Goal: Task Accomplishment & Management: Manage account settings

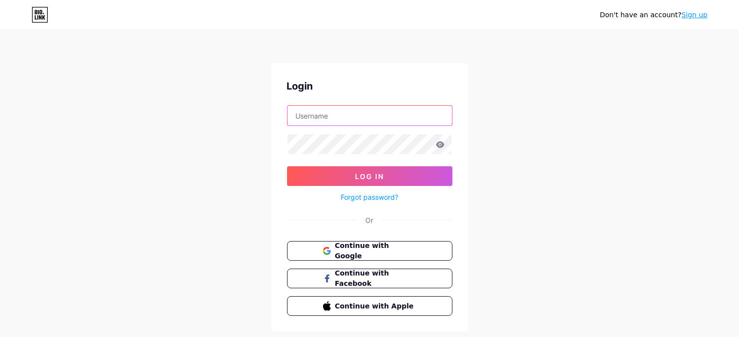
click at [380, 112] on input "text" at bounding box center [370, 116] width 165 height 20
type input "blindjonas@gmail.com"
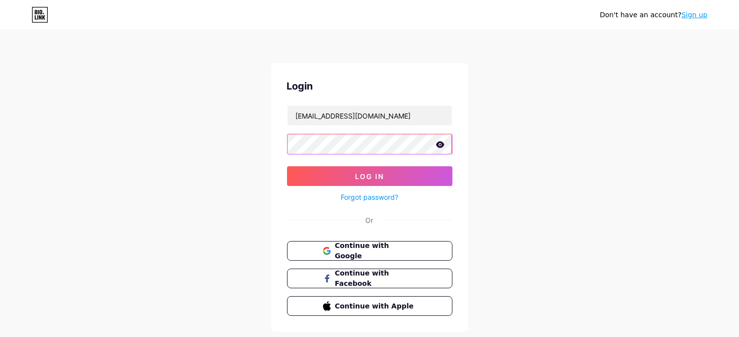
click at [287, 166] on button "Log In" at bounding box center [369, 176] width 165 height 20
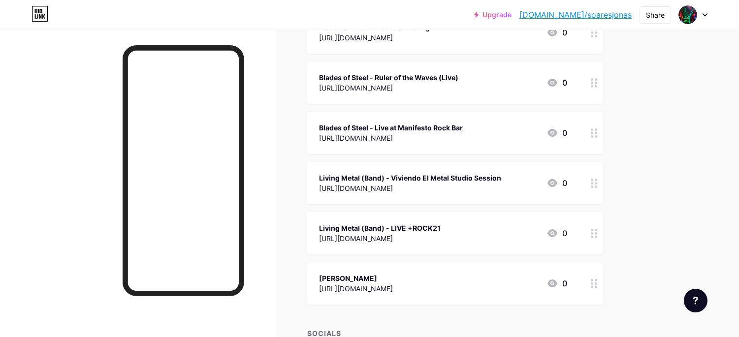
scroll to position [230, 0]
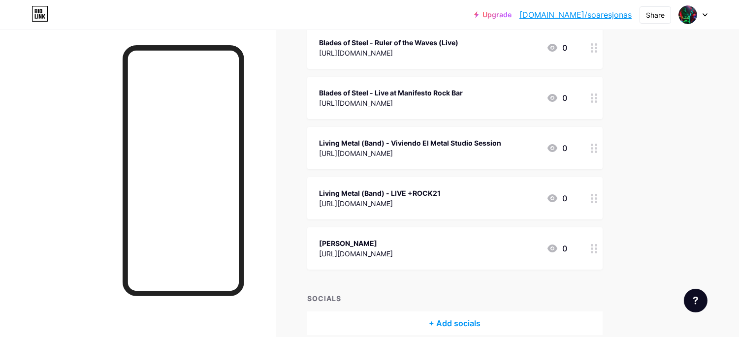
click at [595, 203] on div at bounding box center [594, 198] width 17 height 42
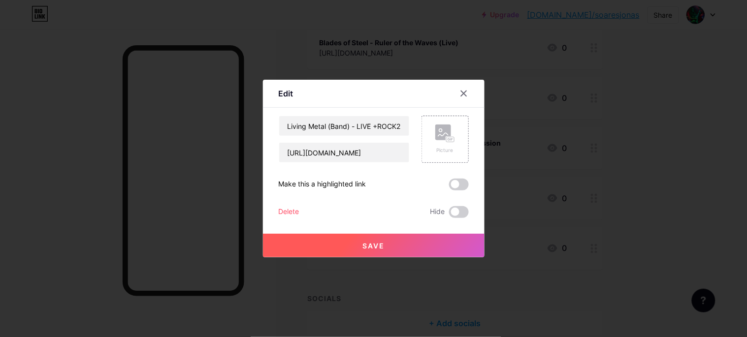
click at [284, 211] on div "Delete" at bounding box center [289, 212] width 21 height 12
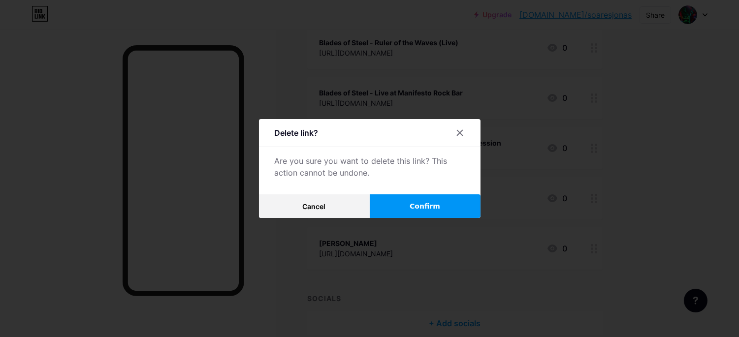
click at [426, 200] on button "Confirm" at bounding box center [425, 207] width 111 height 24
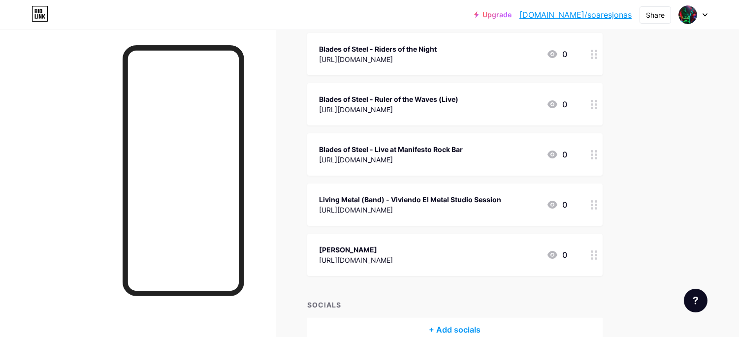
scroll to position [172, 0]
click at [594, 258] on icon at bounding box center [594, 256] width 7 height 9
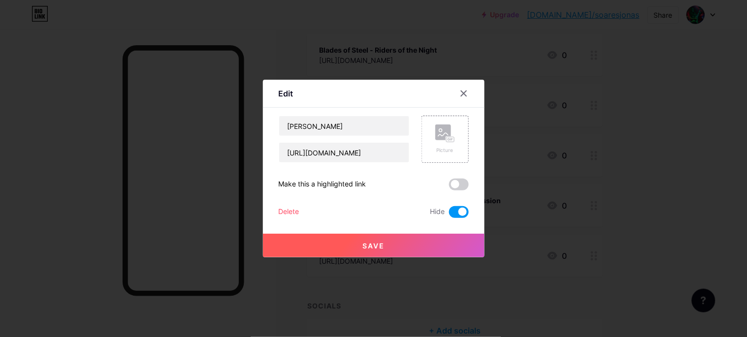
click at [283, 207] on div "Delete" at bounding box center [289, 212] width 21 height 12
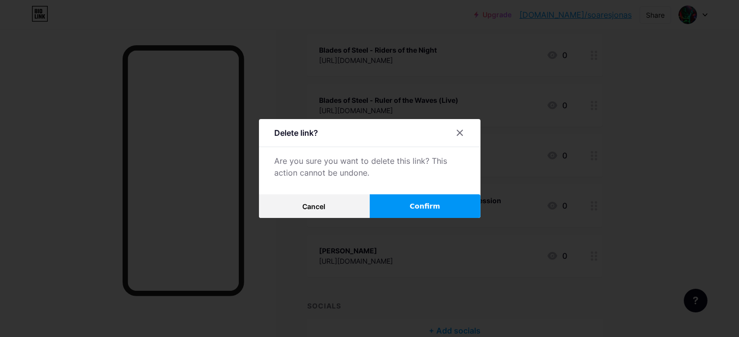
click at [395, 206] on button "Confirm" at bounding box center [425, 207] width 111 height 24
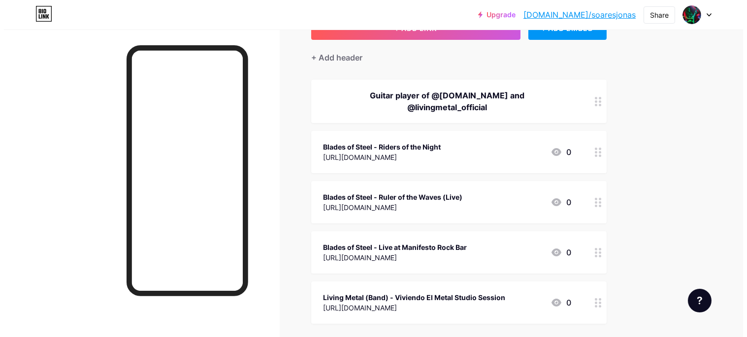
scroll to position [61, 0]
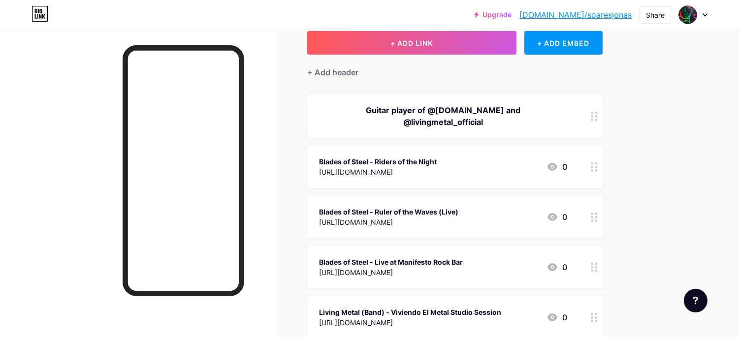
click at [536, 107] on div "Guitar player of @bladesofsteel.band and @livingmetal_official" at bounding box center [443, 116] width 248 height 24
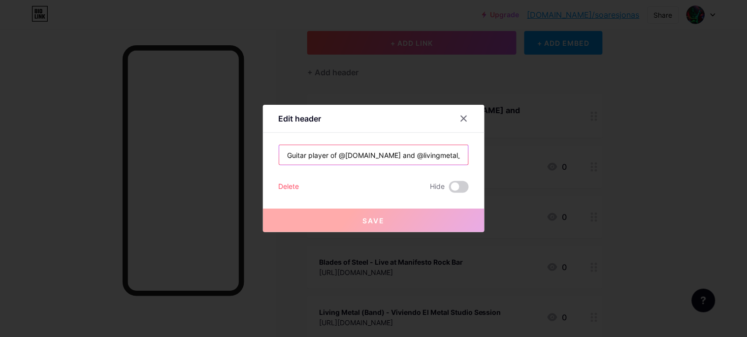
click at [308, 156] on input "Guitar player of @bladesofsteel.band and @livingmetal_official" at bounding box center [373, 155] width 189 height 20
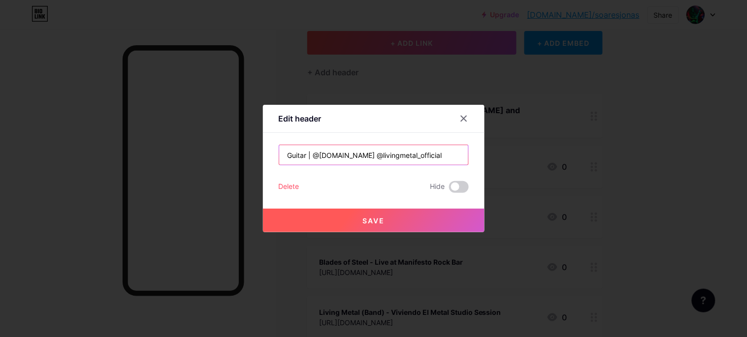
type input "Guitar | @bladesofsteel.band @livingmetal_official"
click at [378, 223] on span "Save" at bounding box center [374, 221] width 22 height 8
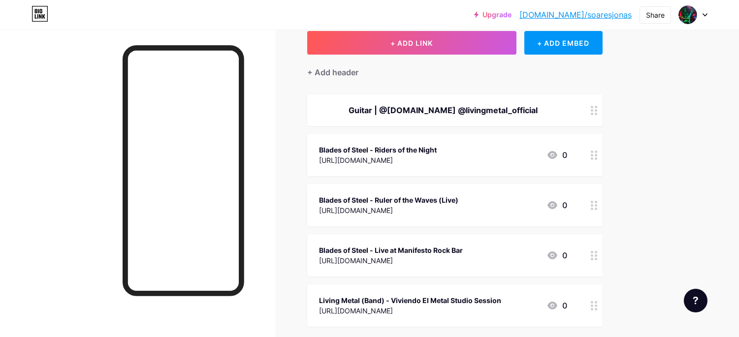
click at [589, 110] on div at bounding box center [594, 111] width 17 height 32
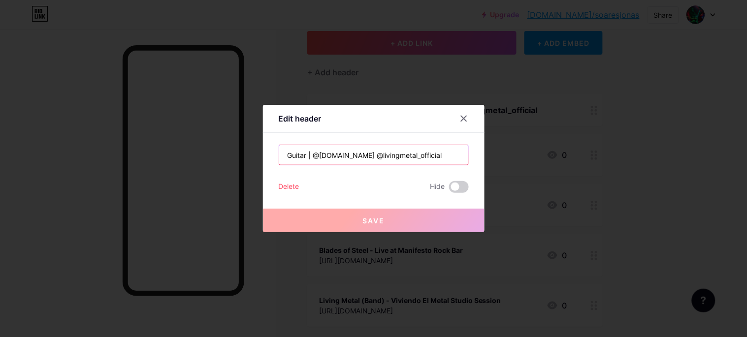
click at [310, 155] on input "Guitar | @bladesofsteel.band @livingmetal_official" at bounding box center [373, 155] width 189 height 20
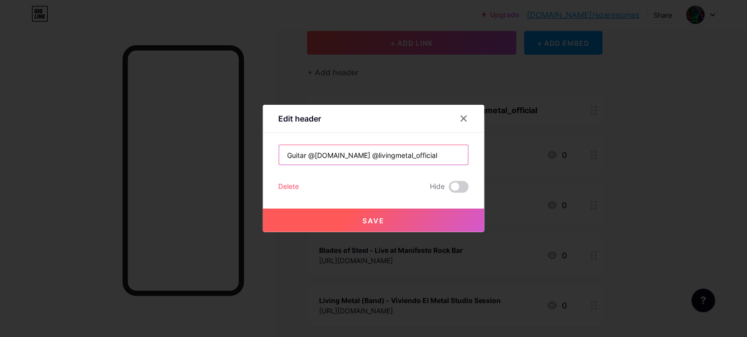
type input "Guitar @bladesofsteel.band @livingmetal_official"
click at [372, 222] on span "Save" at bounding box center [374, 221] width 22 height 8
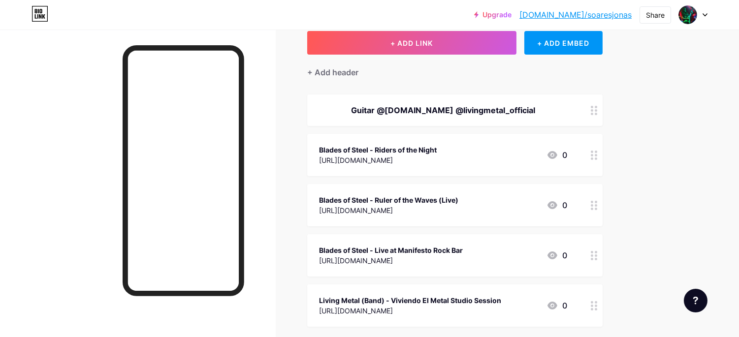
click at [595, 108] on icon at bounding box center [594, 110] width 7 height 9
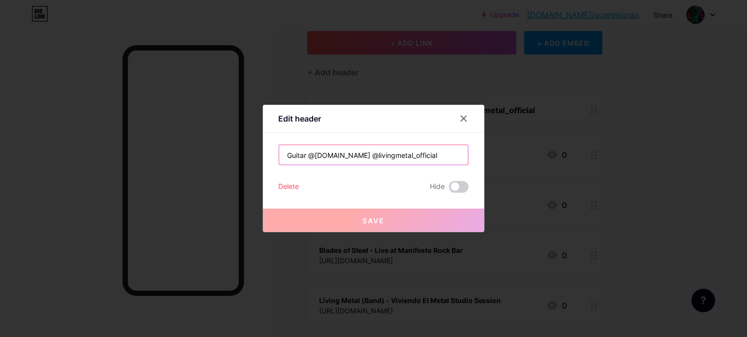
click at [304, 155] on input "Guitar @bladesofsteel.band @livingmetal_official" at bounding box center [373, 155] width 189 height 20
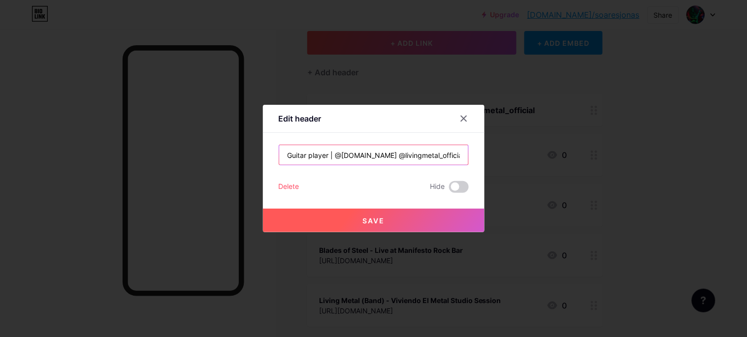
type input "Guitar player | @bladesofsteel.band @livingmetal_official"
click at [373, 216] on button "Save" at bounding box center [374, 221] width 222 height 24
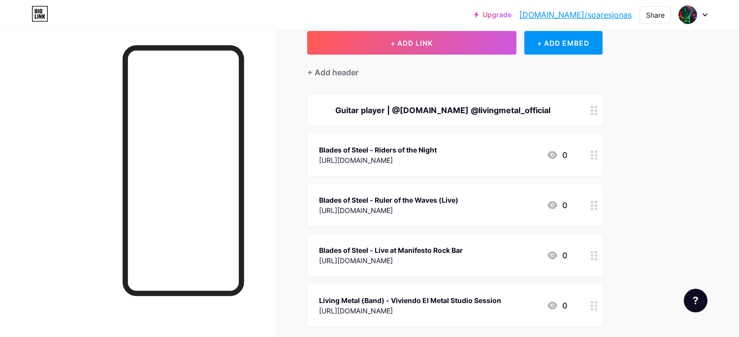
click at [597, 113] on circle at bounding box center [596, 114] width 2 height 2
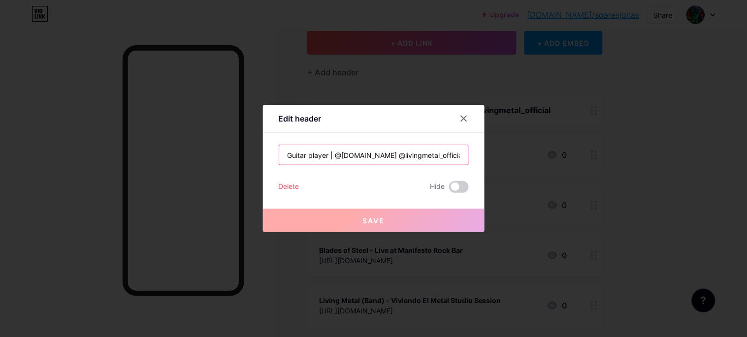
click at [325, 153] on input "Guitar player | @bladesofsteel.band @livingmetal_official" at bounding box center [373, 155] width 189 height 20
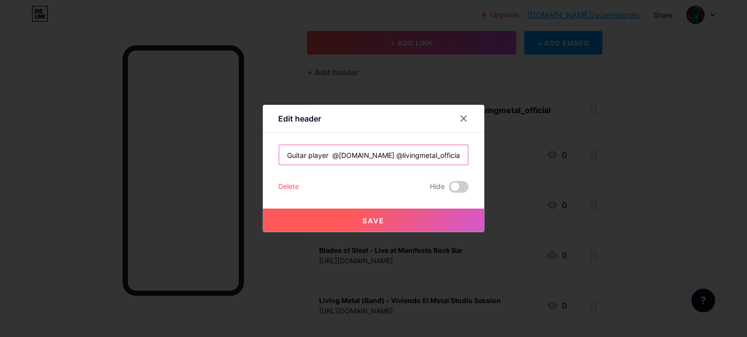
type input "Guitar player @[DOMAIN_NAME] @livingmetal_official"
click at [382, 220] on button "Save" at bounding box center [374, 221] width 222 height 24
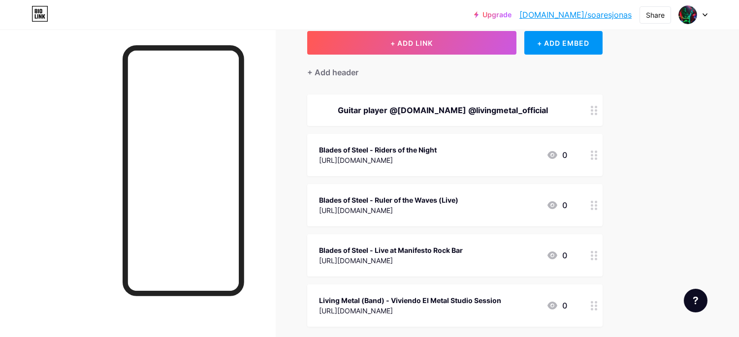
click at [599, 159] on div at bounding box center [594, 155] width 17 height 42
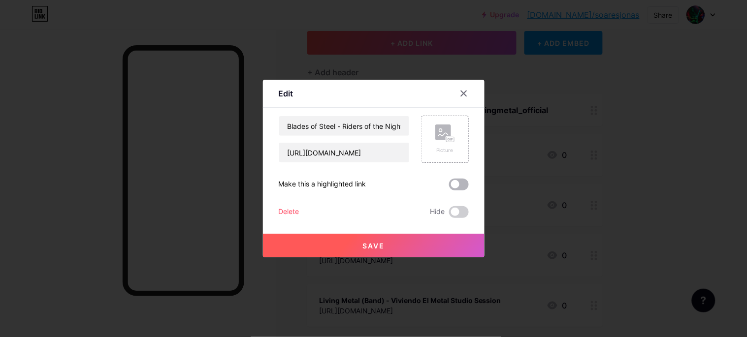
click at [452, 188] on span at bounding box center [459, 185] width 20 height 12
click at [449, 187] on input "checkbox" at bounding box center [449, 187] width 0 height 0
click at [436, 142] on icon at bounding box center [445, 134] width 20 height 18
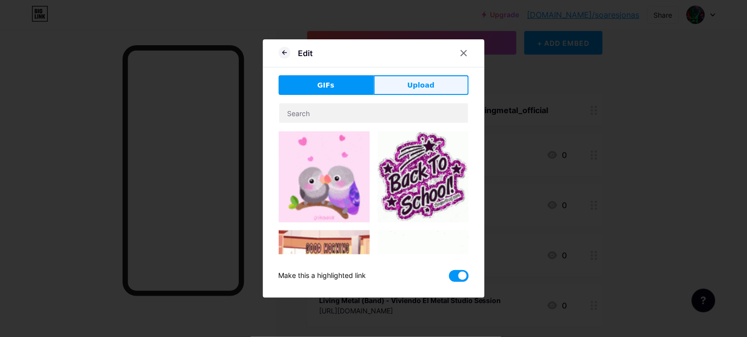
click at [413, 84] on span "Upload" at bounding box center [420, 85] width 27 height 10
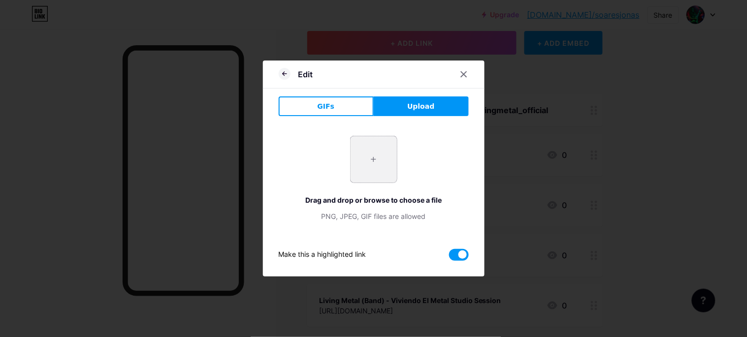
click at [373, 164] on input "file" at bounding box center [374, 159] width 46 height 46
click at [460, 74] on icon at bounding box center [464, 74] width 8 height 8
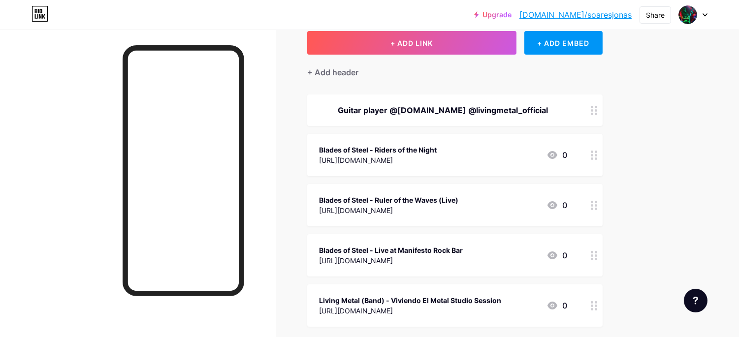
click at [594, 154] on icon at bounding box center [594, 155] width 7 height 9
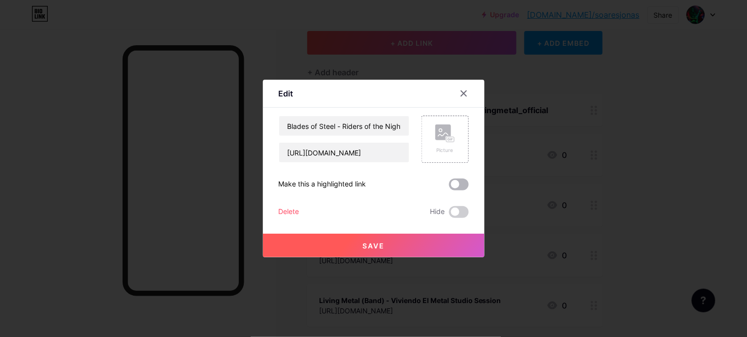
click at [456, 189] on span at bounding box center [459, 185] width 20 height 12
click at [449, 187] on input "checkbox" at bounding box center [449, 187] width 0 height 0
click at [366, 249] on span "Save" at bounding box center [374, 246] width 22 height 8
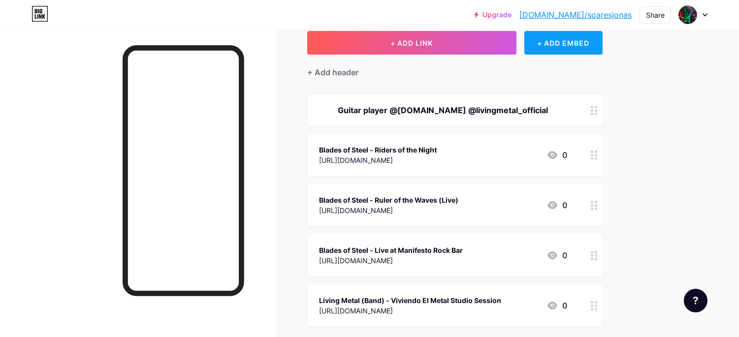
click at [590, 43] on div "+ ADD EMBED" at bounding box center [564, 43] width 78 height 24
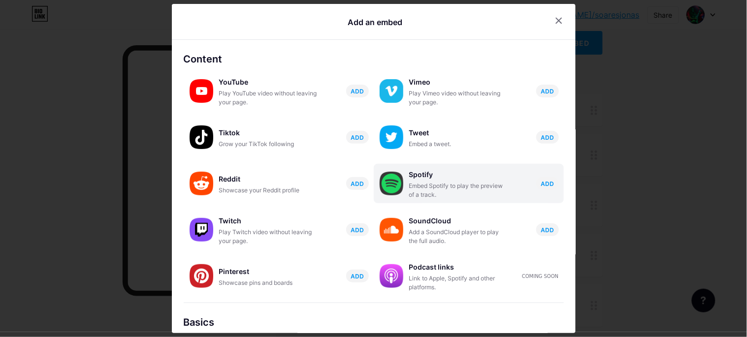
click at [424, 174] on div "Spotify" at bounding box center [458, 175] width 99 height 14
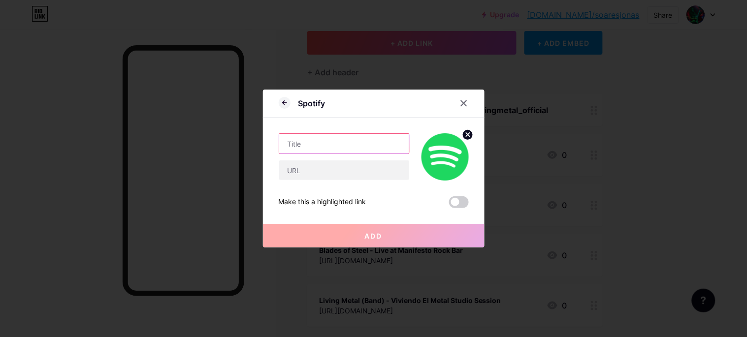
click at [359, 144] on input "text" at bounding box center [344, 144] width 130 height 20
type input "Blades of Steel"
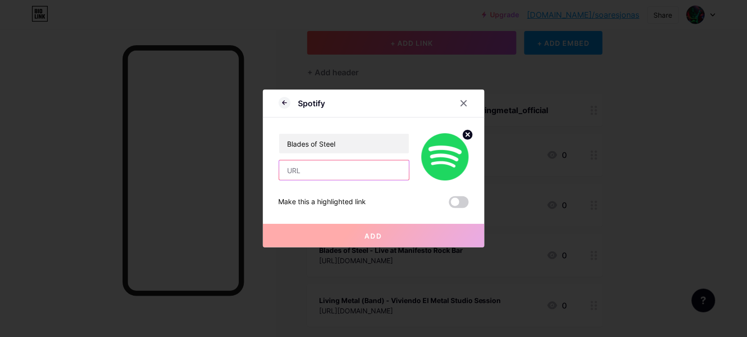
click at [334, 167] on input "text" at bounding box center [344, 171] width 130 height 20
paste input "https://open.spotify.com/intl-pt/artist/3UMJDolNIxZnr7hPrHSmKC"
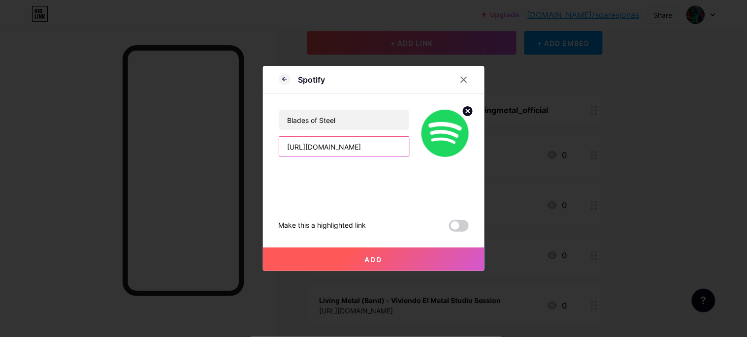
type input "https://open.spotify.com/intl-pt/artist/3UMJDolNIxZnr7hPrHSmKC"
click at [397, 150] on input "https://open.spotify.com/intl-pt/artist/3UMJDolNIxZnr7hPrHSmKC" at bounding box center [344, 147] width 130 height 20
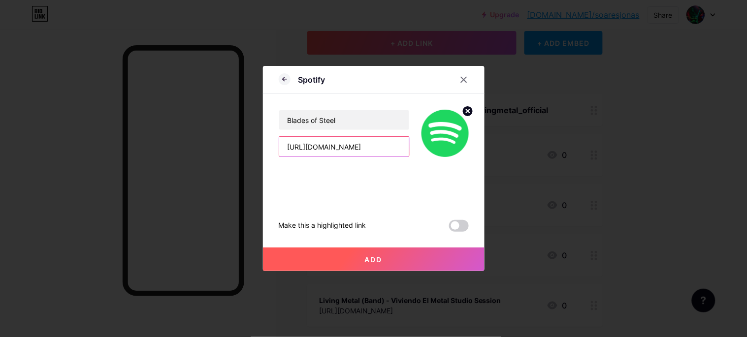
click at [397, 150] on input "https://open.spotify.com/intl-pt/artist/3UMJDolNIxZnr7hPrHSmKC" at bounding box center [344, 147] width 130 height 20
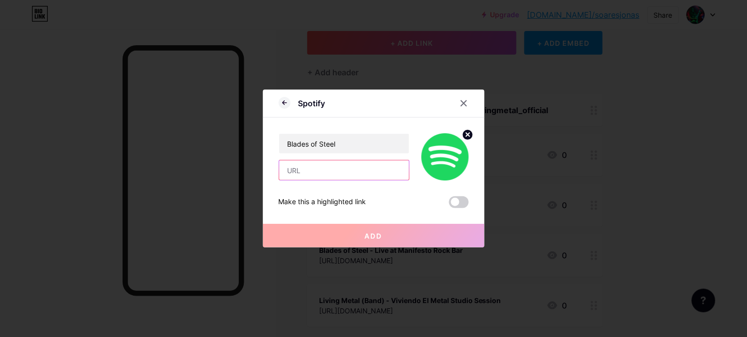
paste input "https://open.spotify.com/intl-pt/artist/3UMJDolNIxZnr7hPrHSmKC"
type input "https://open.spotify.com/intl-pt/artist/3UMJDolNIxZnr7hPrHSmKC"
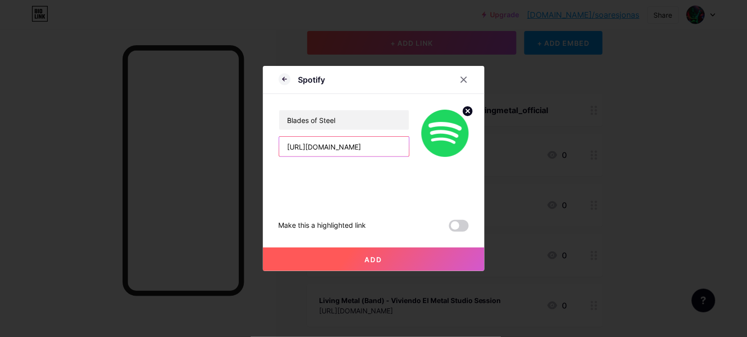
click at [373, 155] on input "https://open.spotify.com/intl-pt/artist/3UMJDolNIxZnr7hPrHSmKC" at bounding box center [344, 147] width 130 height 20
click at [370, 148] on input "https://open.spotify.com/intl-pt/artist/3UMJDolNIxZnr7hPrHSmKC" at bounding box center [344, 147] width 130 height 20
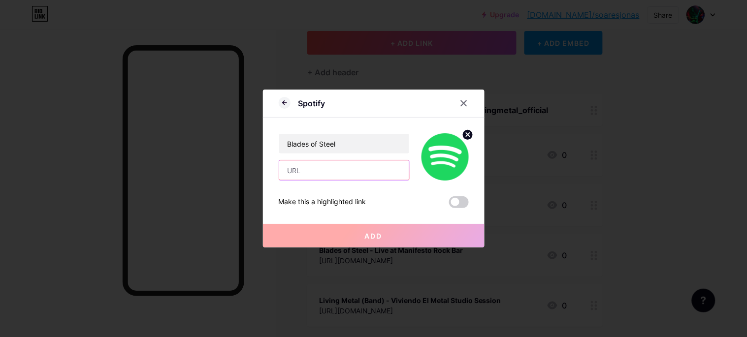
paste input "<iframe data-testid="embed-iframe" style="border-radius:12px" src="https://open…"
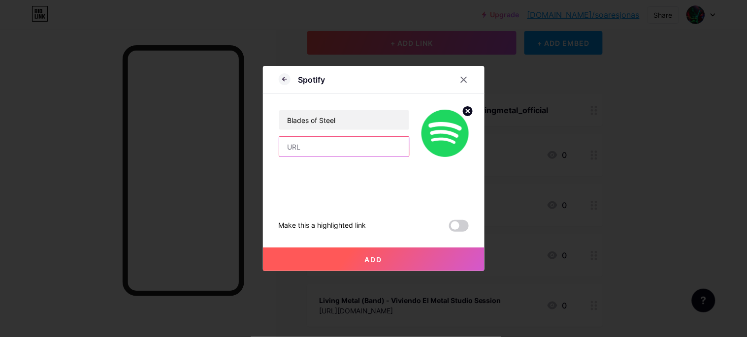
type input "<iframe data-testid="embed-iframe" style="border-radius:12px" src="https://open…"
click at [370, 148] on input "<iframe data-testid="embed-iframe" style="border-radius:12px" src="https://open…" at bounding box center [344, 147] width 130 height 20
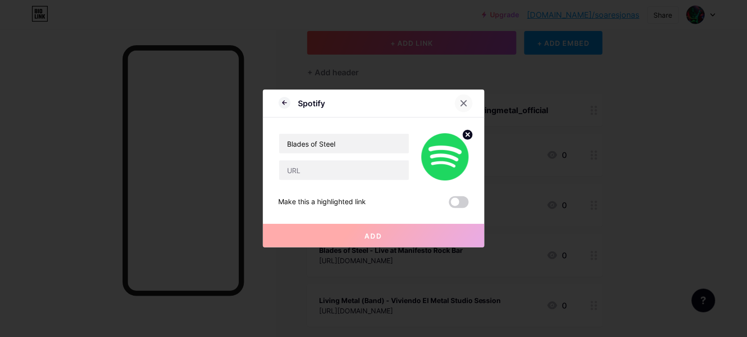
click at [460, 101] on icon at bounding box center [464, 103] width 8 height 8
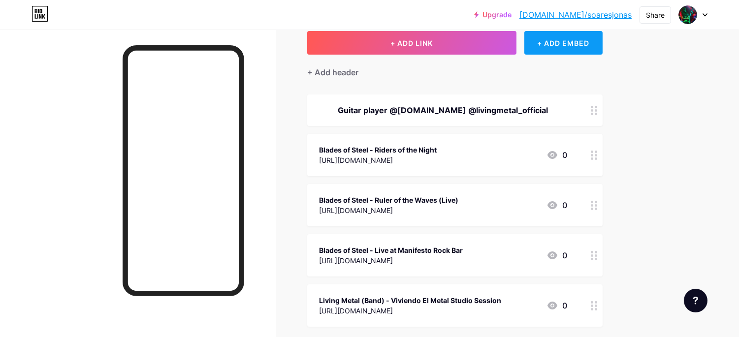
click at [578, 42] on div "+ ADD EMBED" at bounding box center [564, 43] width 78 height 24
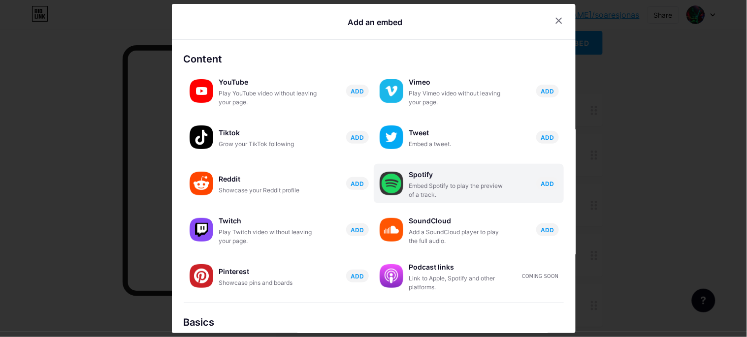
click at [421, 185] on div "Embed Spotify to play the preview of a track." at bounding box center [458, 191] width 99 height 18
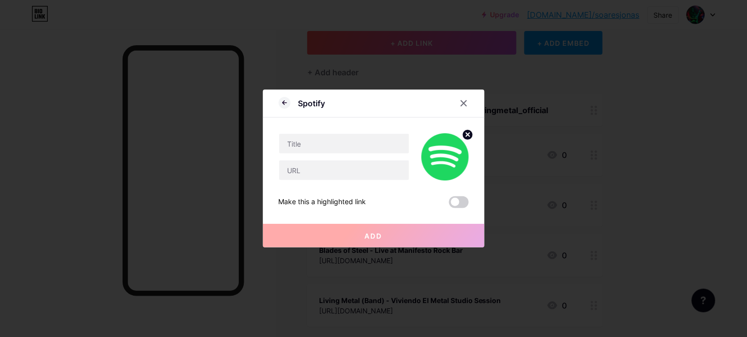
click at [349, 203] on div "Make this a highlighted link" at bounding box center [323, 203] width 88 height 12
click at [345, 173] on input "text" at bounding box center [344, 171] width 130 height 20
paste input "<iframe data-testid="embed-iframe" style="border-radius:12px" src="https://open…"
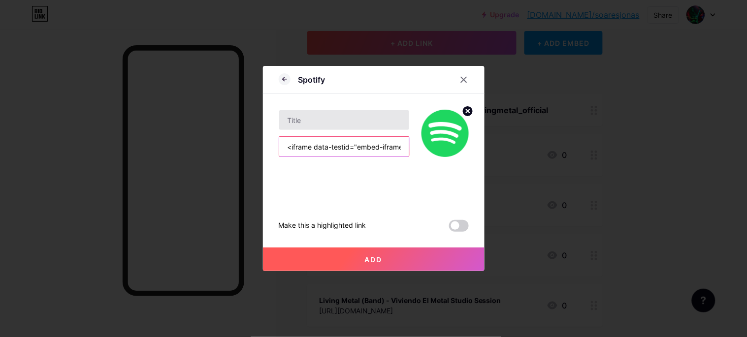
type input "<iframe data-testid="embed-iframe" style="border-radius:12px" src="https://open…"
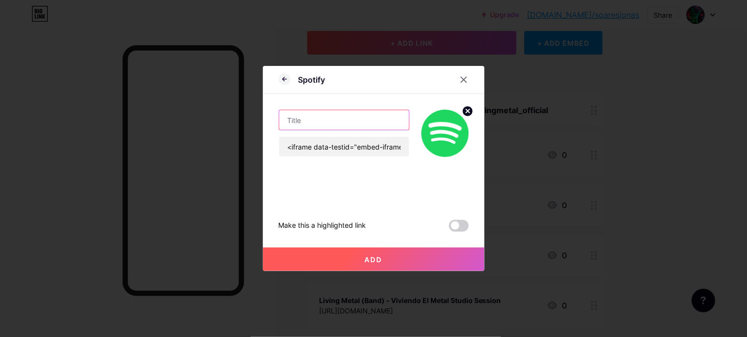
click at [368, 121] on input "text" at bounding box center [344, 120] width 130 height 20
type input "Blades of Steel"
click at [382, 257] on button "Add" at bounding box center [374, 260] width 222 height 24
click at [463, 110] on circle at bounding box center [468, 111] width 11 height 11
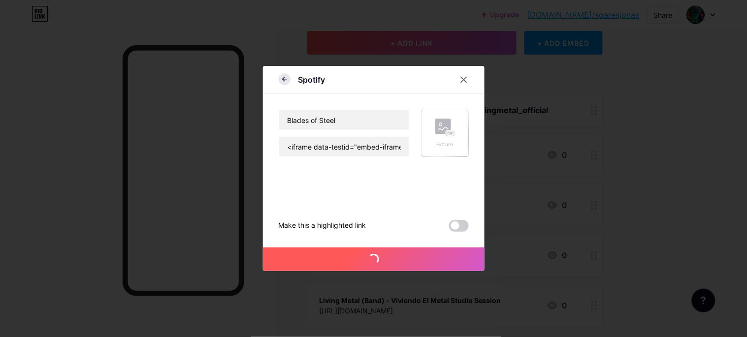
click at [283, 78] on icon at bounding box center [285, 79] width 12 height 12
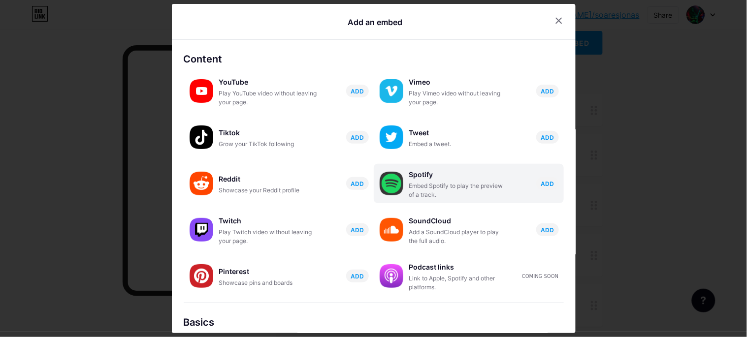
click at [427, 181] on div "Spotify Embed Spotify to play the preview of a track." at bounding box center [458, 184] width 99 height 32
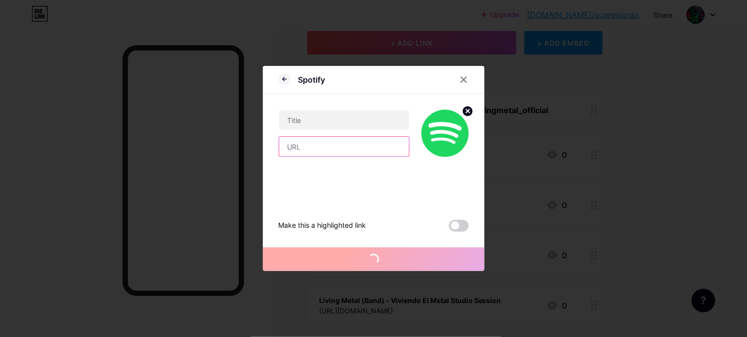
click at [363, 148] on input "text" at bounding box center [344, 147] width 130 height 20
paste input "[URL][DOMAIN_NAME]"
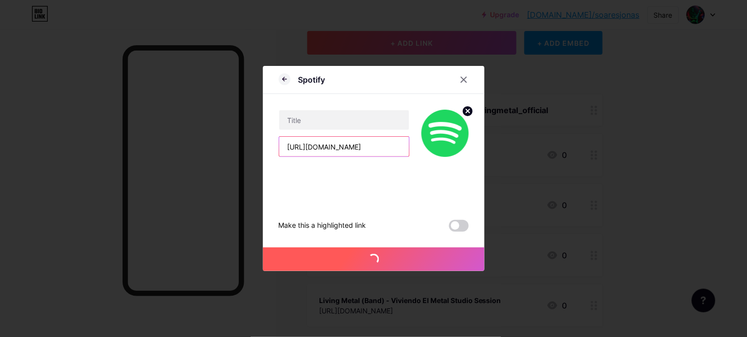
scroll to position [0, 215]
type input "[URL][DOMAIN_NAME]"
click at [342, 119] on input "text" at bounding box center [344, 120] width 130 height 20
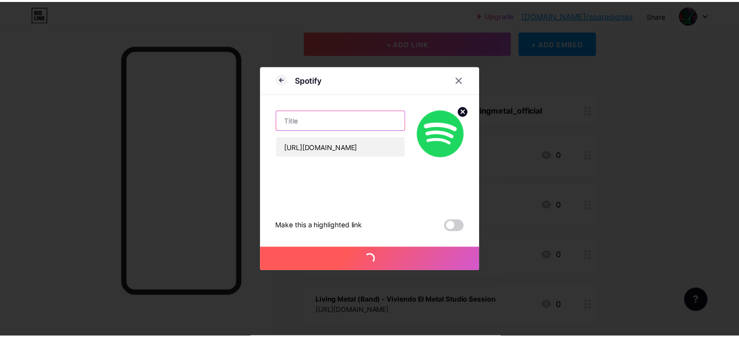
scroll to position [0, 0]
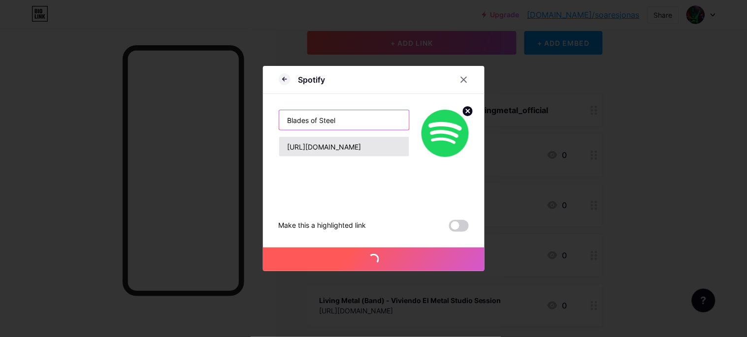
type input "Blades of Steel"
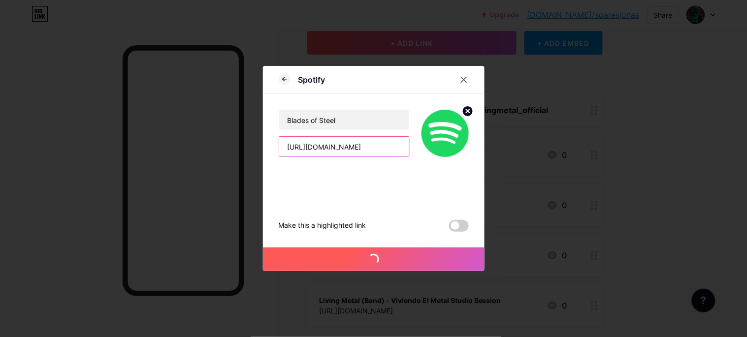
click at [374, 152] on input "[URL][DOMAIN_NAME]" at bounding box center [344, 147] width 130 height 20
click at [372, 259] on span at bounding box center [373, 259] width 11 height 11
click at [372, 259] on span at bounding box center [373, 259] width 15 height 15
click at [463, 112] on circle at bounding box center [468, 111] width 11 height 11
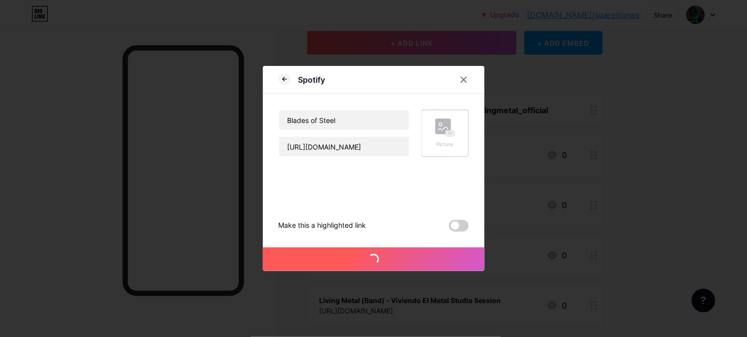
click at [365, 256] on span "Add" at bounding box center [374, 260] width 18 height 8
click at [461, 79] on icon at bounding box center [463, 79] width 5 height 5
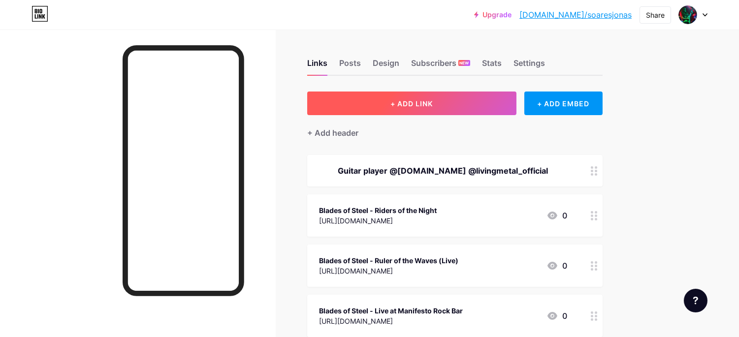
click at [429, 106] on span "+ ADD LINK" at bounding box center [412, 103] width 42 height 8
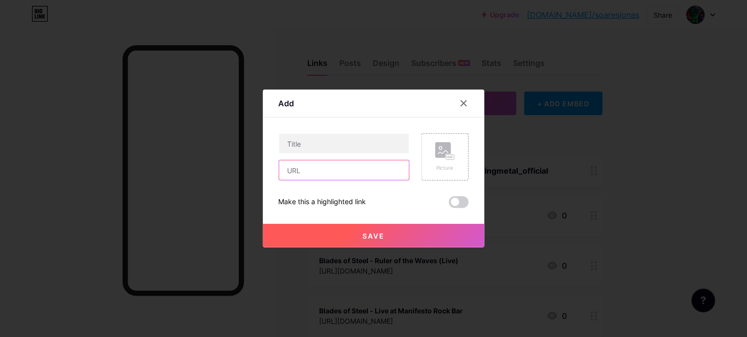
click at [352, 176] on input "text" at bounding box center [344, 171] width 130 height 20
paste input "[URL][DOMAIN_NAME]"
type input "[URL][DOMAIN_NAME]"
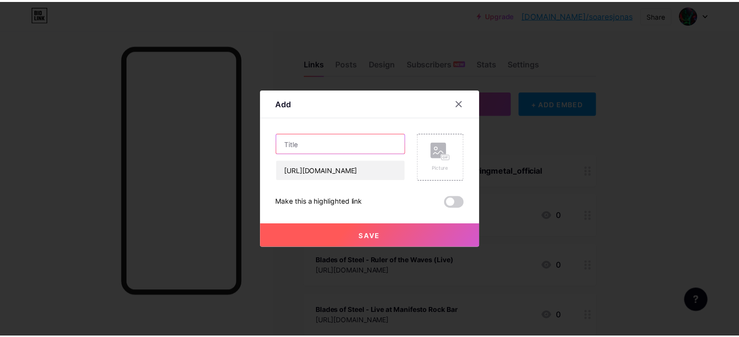
scroll to position [0, 0]
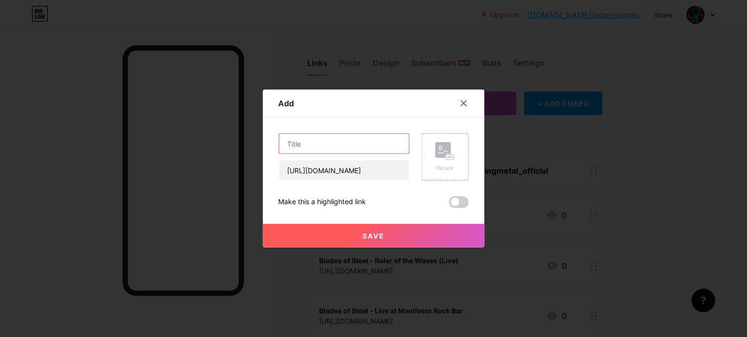
click at [341, 143] on input "text" at bounding box center [344, 144] width 130 height 20
type input "Blades of Steel"
click at [380, 229] on button "Save" at bounding box center [374, 236] width 222 height 24
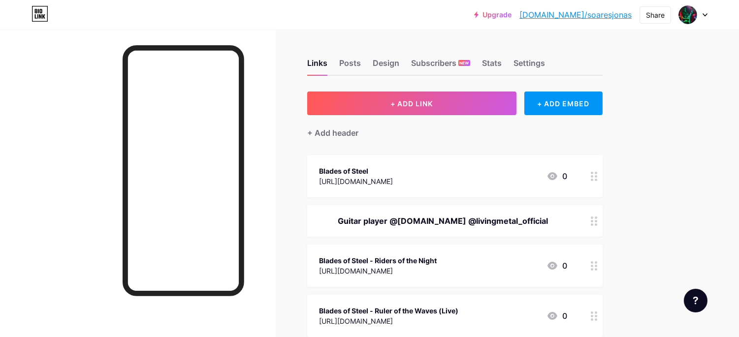
click at [597, 174] on icon at bounding box center [594, 176] width 7 height 9
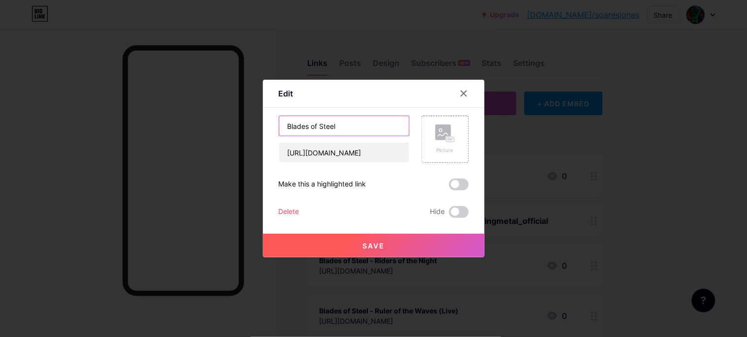
click at [284, 124] on input "Blades of Steel" at bounding box center [344, 126] width 130 height 20
type input "Spotify | Blades of Steel"
click at [370, 250] on span "Save" at bounding box center [374, 246] width 22 height 8
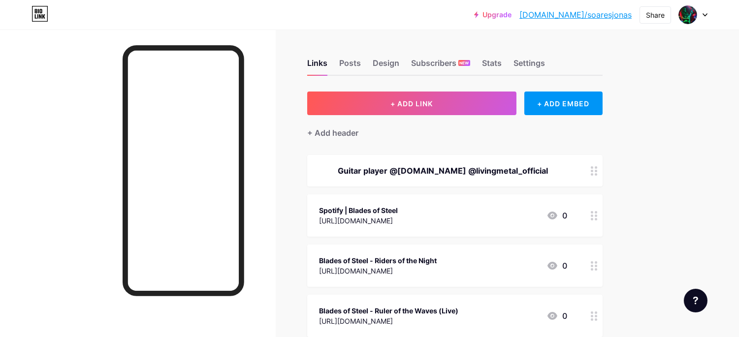
click at [593, 220] on div at bounding box center [594, 216] width 17 height 42
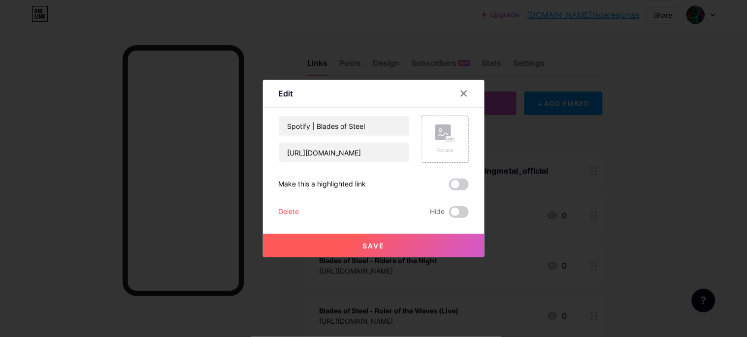
click at [287, 212] on div "Delete" at bounding box center [289, 212] width 21 height 12
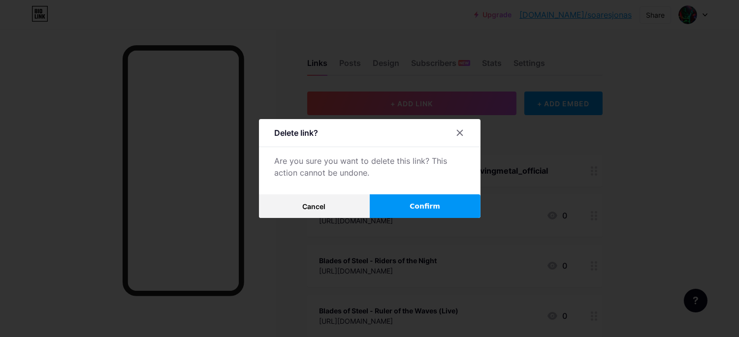
click at [394, 208] on button "Confirm" at bounding box center [425, 207] width 111 height 24
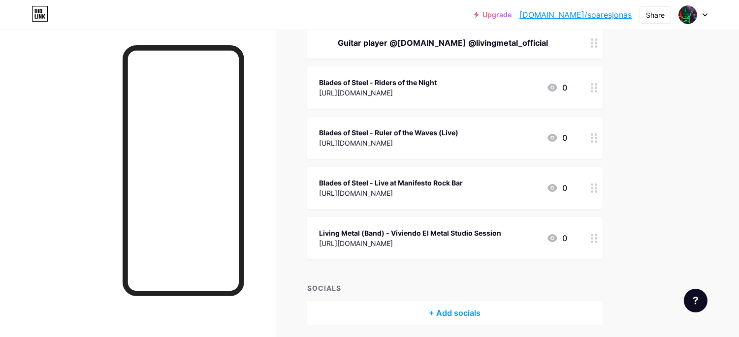
scroll to position [130, 0]
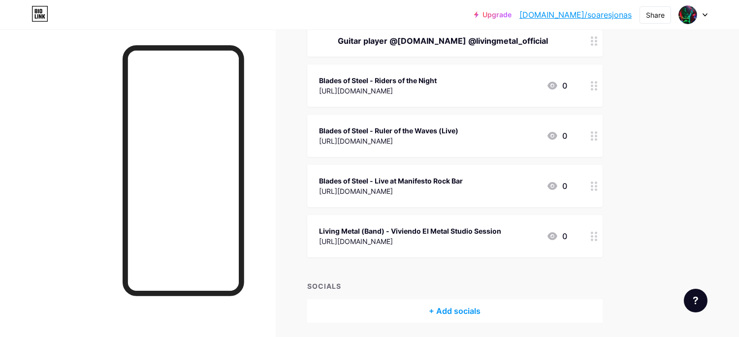
click at [596, 189] on circle at bounding box center [596, 190] width 2 height 2
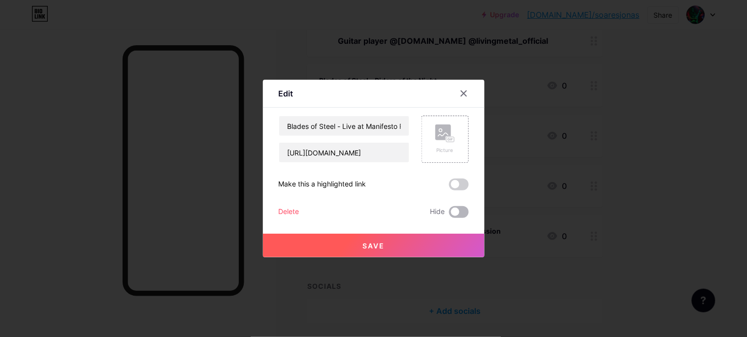
click at [454, 212] on span at bounding box center [459, 212] width 20 height 12
click at [449, 215] on input "checkbox" at bounding box center [449, 215] width 0 height 0
click at [375, 239] on button "Save" at bounding box center [374, 246] width 222 height 24
